Goal: Information Seeking & Learning: Learn about a topic

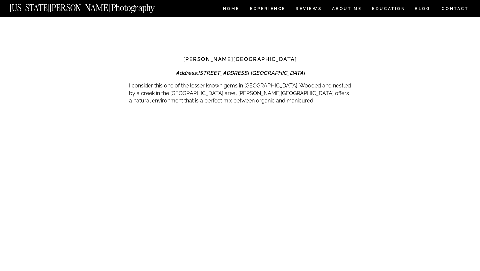
scroll to position [1077, 0]
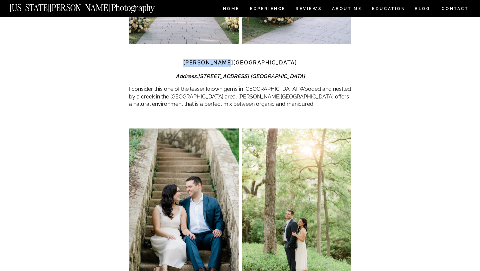
drag, startPoint x: 217, startPoint y: 49, endPoint x: 263, endPoint y: 51, distance: 46.0
click at [263, 59] on h3 "[PERSON_NAME][GEOGRAPHIC_DATA]" at bounding box center [240, 63] width 222 height 8
copy strong "[PERSON_NAME][GEOGRAPHIC_DATA]"
click at [222, 113] on div at bounding box center [240, 120] width 222 height 15
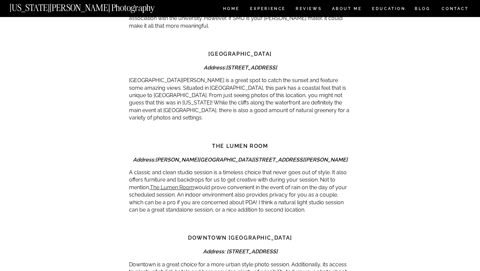
scroll to position [1731, 0]
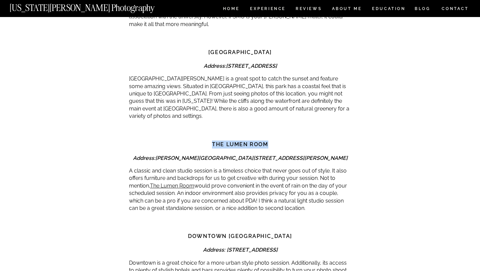
drag, startPoint x: 213, startPoint y: 119, endPoint x: 271, endPoint y: 123, distance: 57.8
click at [271, 140] on h3 "The Lumen Room" at bounding box center [240, 144] width 222 height 8
copy strong "The Lumen Room"
click at [192, 125] on div at bounding box center [240, 132] width 222 height 15
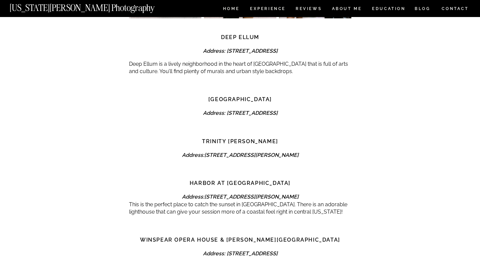
scroll to position [2131, 0]
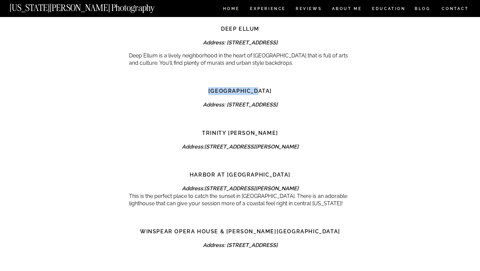
drag, startPoint x: 212, startPoint y: 67, endPoint x: 265, endPoint y: 69, distance: 53.0
click at [265, 87] on h3 "[GEOGRAPHIC_DATA]" at bounding box center [240, 91] width 222 height 8
copy strong "[GEOGRAPHIC_DATA]"
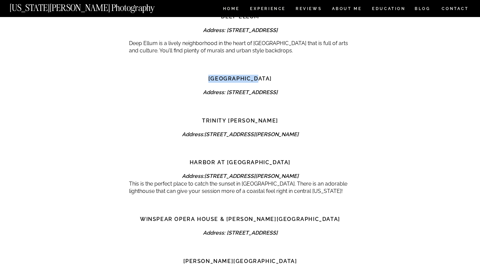
scroll to position [2148, 0]
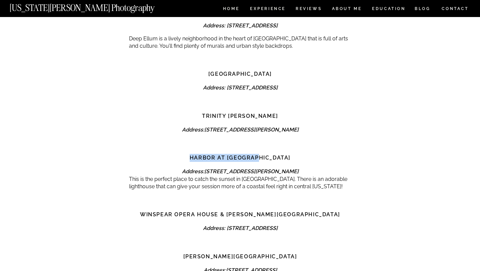
drag, startPoint x: 205, startPoint y: 135, endPoint x: 281, endPoint y: 137, distance: 76.3
click at [281, 154] on h3 "Harbor at [GEOGRAPHIC_DATA]" at bounding box center [240, 158] width 222 height 8
copy strong "Harbor at [GEOGRAPHIC_DATA]"
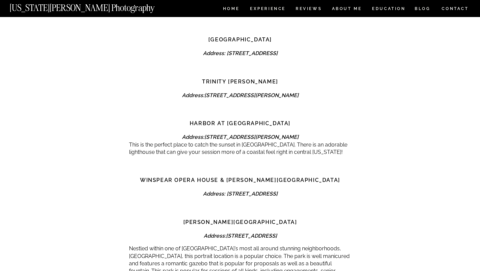
click at [190, 134] on em "Address: [STREET_ADDRESS][PERSON_NAME]" at bounding box center [240, 137] width 117 height 6
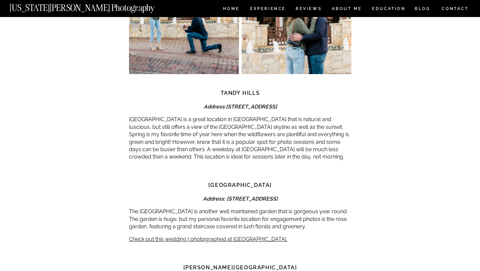
scroll to position [2920, 0]
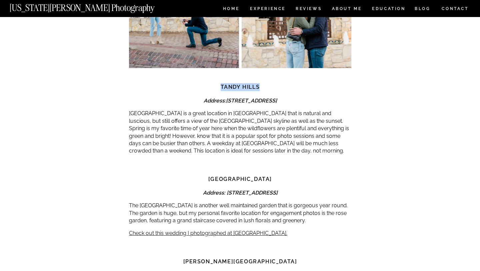
drag, startPoint x: 219, startPoint y: 63, endPoint x: 261, endPoint y: 65, distance: 42.0
click at [261, 83] on h3 "Tandy Hills" at bounding box center [240, 87] width 222 height 8
copy strong "Tandy Hills"
click at [219, 121] on p "[GEOGRAPHIC_DATA] is a great location in [GEOGRAPHIC_DATA] that is natural and …" at bounding box center [240, 132] width 222 height 45
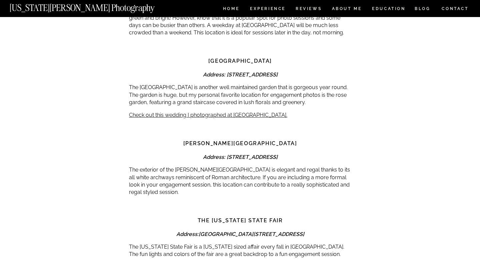
scroll to position [3039, 0]
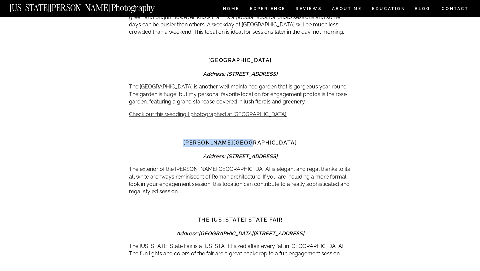
drag, startPoint x: 205, startPoint y: 118, endPoint x: 280, endPoint y: 122, distance: 74.4
click at [280, 139] on h3 "[PERSON_NAME][GEOGRAPHIC_DATA]" at bounding box center [240, 143] width 222 height 8
copy strong "[PERSON_NAME][GEOGRAPHIC_DATA]"
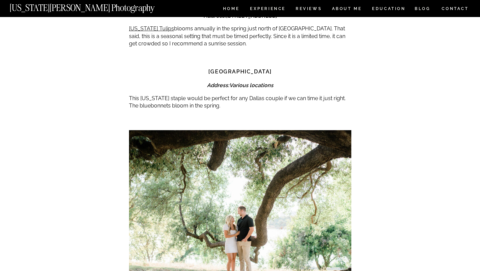
scroll to position [3394, 0]
